Goal: Information Seeking & Learning: Find specific fact

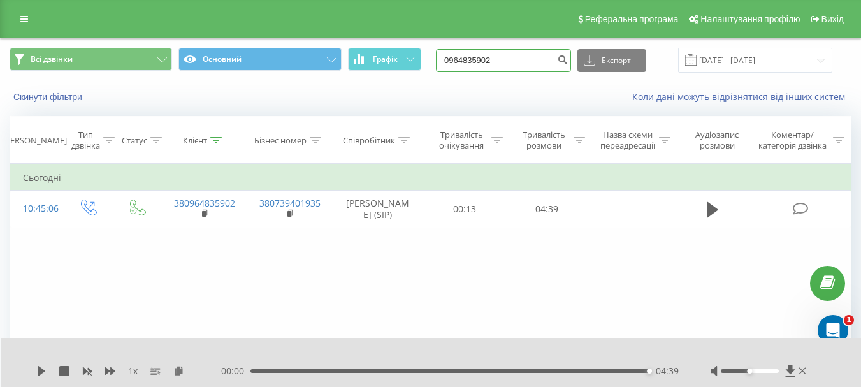
click at [520, 60] on input "0964835902" at bounding box center [503, 60] width 135 height 23
drag, startPoint x: 506, startPoint y: 61, endPoint x: 439, endPoint y: 57, distance: 66.4
click at [439, 57] on div "Всі дзвінки Основний Графік 0964835902 Експорт .csv .xls .xlsx 19.06.2025 - 19.…" at bounding box center [431, 60] width 842 height 25
paste input "0689147554"
type input "0689147554"
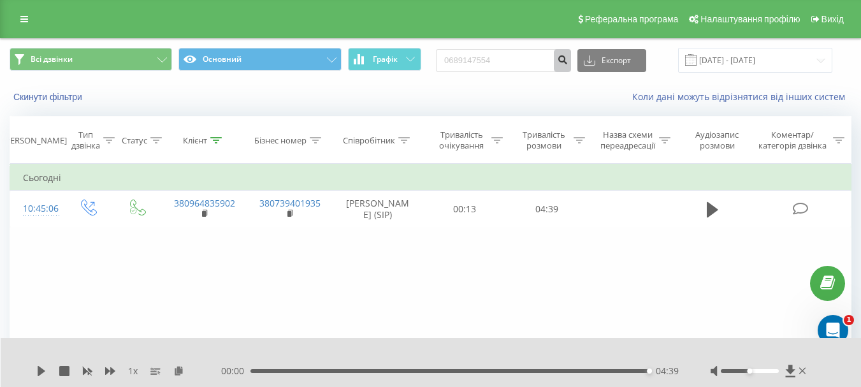
click at [568, 62] on icon "submit" at bounding box center [562, 58] width 11 height 8
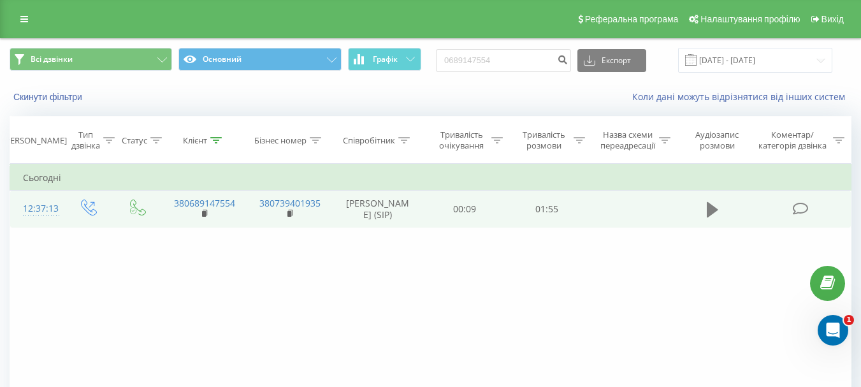
click at [712, 213] on icon at bounding box center [712, 209] width 11 height 15
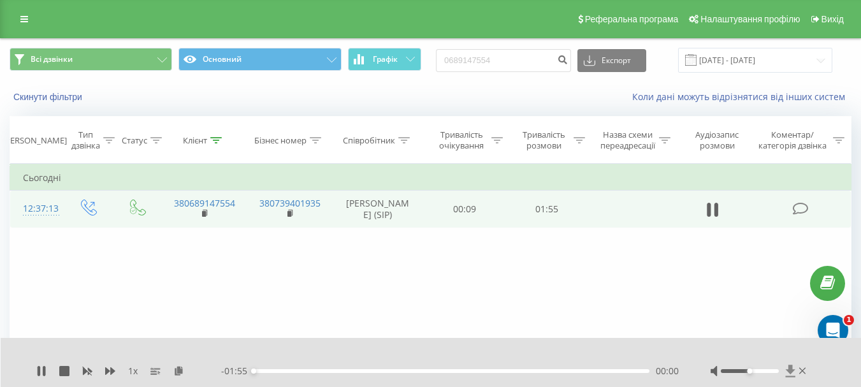
click at [795, 372] on icon at bounding box center [791, 371] width 11 height 13
click at [763, 370] on div at bounding box center [750, 371] width 58 height 4
click at [765, 373] on div at bounding box center [760, 371] width 98 height 13
drag, startPoint x: 759, startPoint y: 370, endPoint x: 751, endPoint y: 341, distance: 29.9
click at [777, 376] on div at bounding box center [760, 371] width 98 height 13
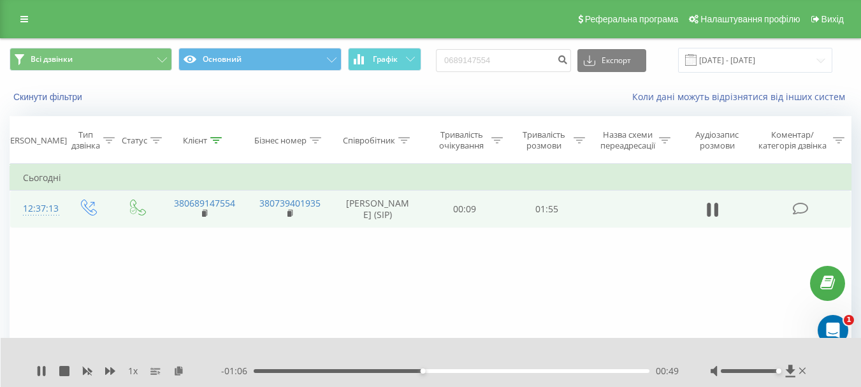
click at [31, 371] on div "1 x - 01:06 00:49 00:49" at bounding box center [431, 362] width 861 height 49
click at [35, 374] on div "1 x - 01:05 00:49 00:49" at bounding box center [431, 362] width 861 height 49
click at [38, 376] on icon at bounding box center [39, 371] width 3 height 10
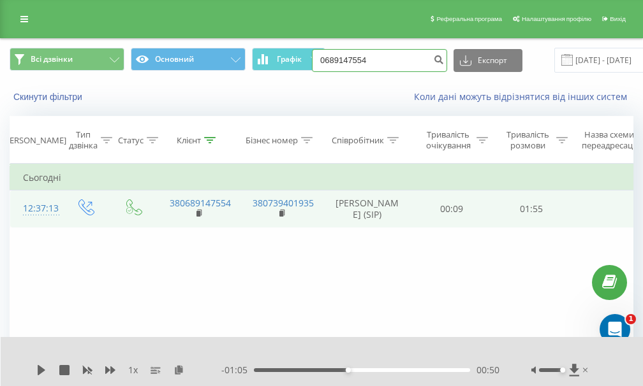
click at [353, 67] on input "0689147554" at bounding box center [379, 60] width 135 height 23
drag, startPoint x: 380, startPoint y: 61, endPoint x: 308, endPoint y: 67, distance: 72.3
click at [307, 68] on div "Всі дзвінки Основний Графік 0689147554 Експорт .csv .xls .xlsx 19.06.2025 - 19.…" at bounding box center [322, 60] width 624 height 25
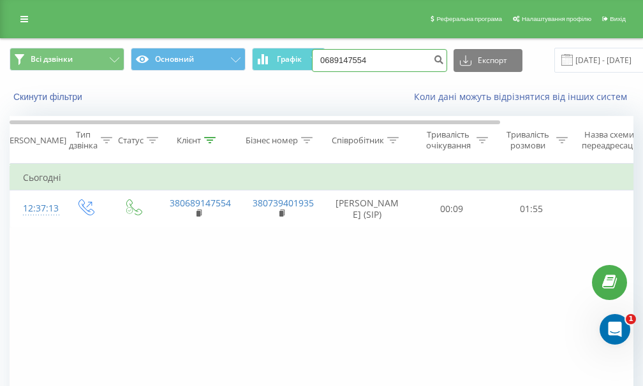
click at [408, 62] on input "0689147554" at bounding box center [379, 60] width 135 height 23
click at [436, 62] on icon "submit" at bounding box center [438, 58] width 11 height 8
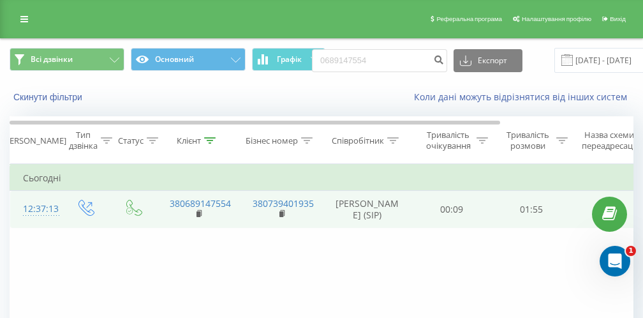
click at [564, 214] on td "01:55" at bounding box center [532, 209] width 80 height 37
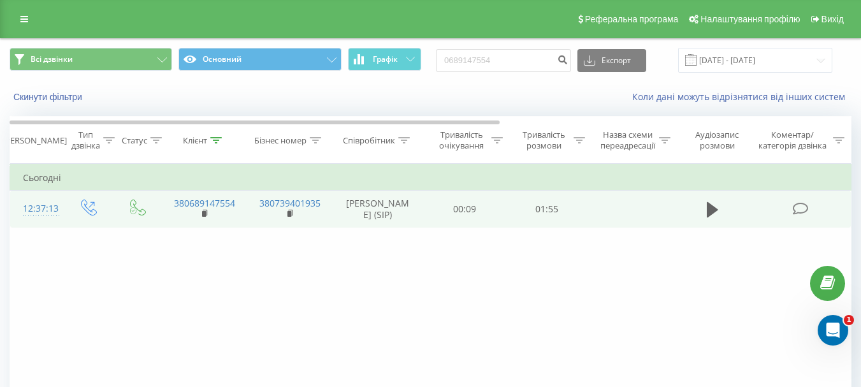
click at [652, 216] on td at bounding box center [713, 209] width 79 height 37
click at [652, 214] on button at bounding box center [712, 209] width 19 height 19
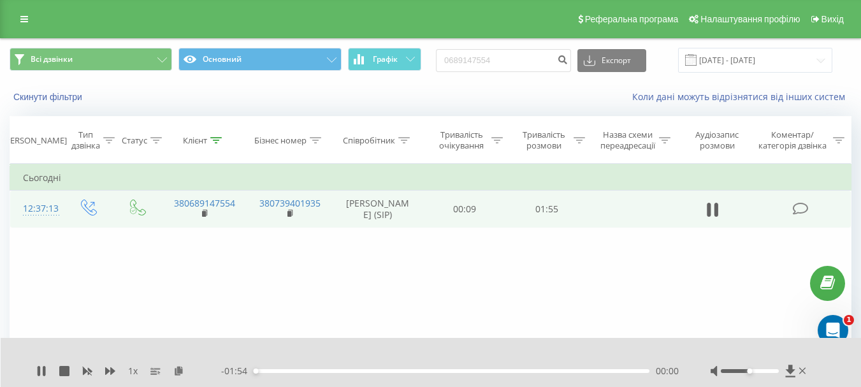
click at [652, 214] on button at bounding box center [712, 209] width 19 height 19
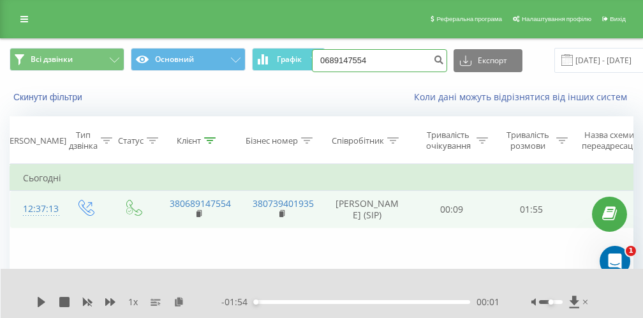
click at [427, 62] on input "0689147554" at bounding box center [379, 60] width 135 height 23
type input "0"
paste input "097 470-87-66"
click at [352, 62] on input "097 470-87-66" at bounding box center [379, 60] width 135 height 23
click at [334, 63] on input "097 47087-66" at bounding box center [379, 60] width 135 height 23
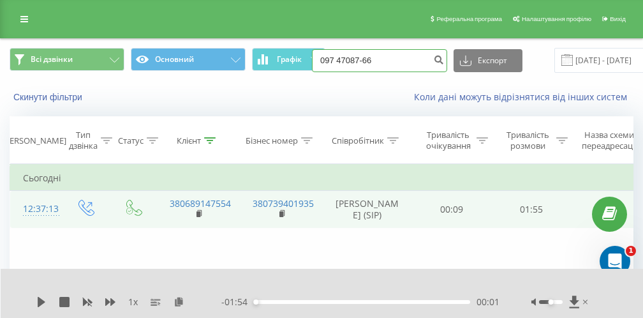
click at [335, 64] on input "097 47087-66" at bounding box center [379, 60] width 135 height 23
click at [360, 61] on input "09747087-66" at bounding box center [379, 60] width 135 height 23
type input "0974708766"
click at [436, 62] on icon "submit" at bounding box center [438, 58] width 11 height 8
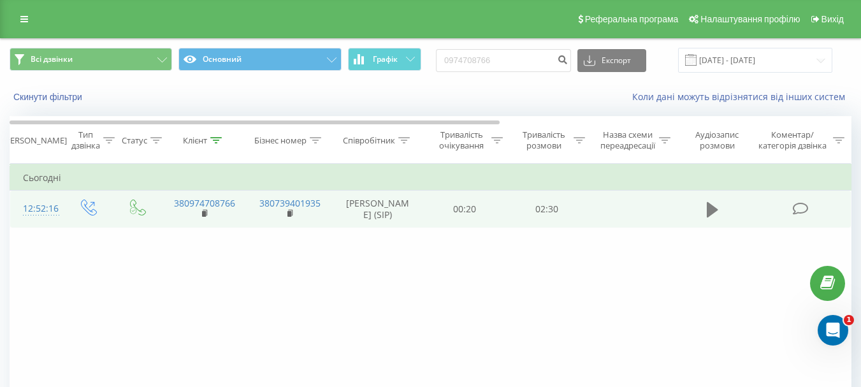
click at [652, 205] on icon at bounding box center [712, 209] width 11 height 15
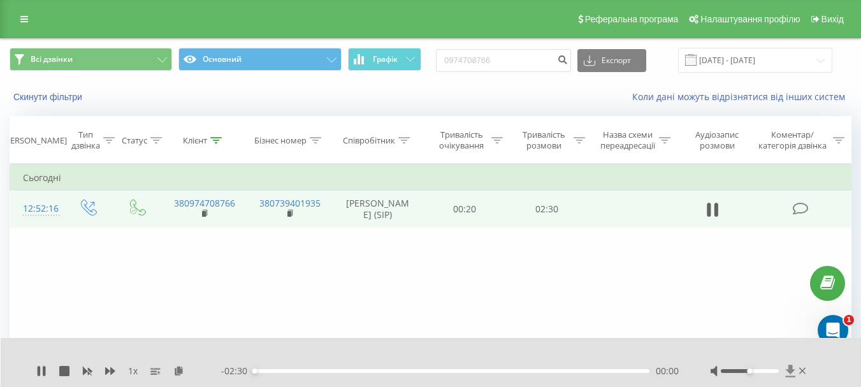
click at [652, 317] on icon at bounding box center [791, 371] width 11 height 13
click at [652, 317] on icon at bounding box center [803, 371] width 7 height 6
